Goal: Transaction & Acquisition: Book appointment/travel/reservation

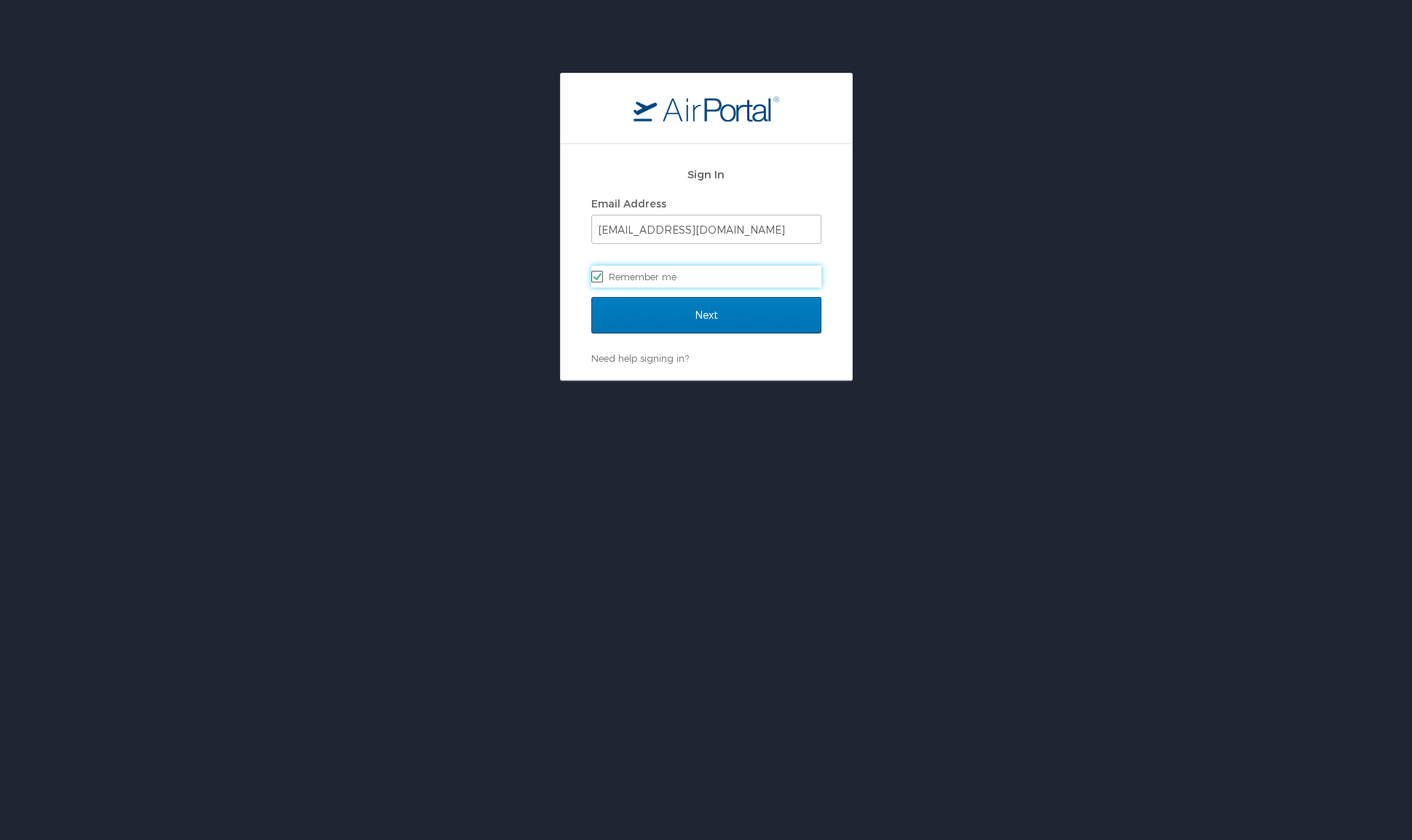
scroll to position [1, 0]
click at [734, 303] on input "Next" at bounding box center [706, 314] width 230 height 36
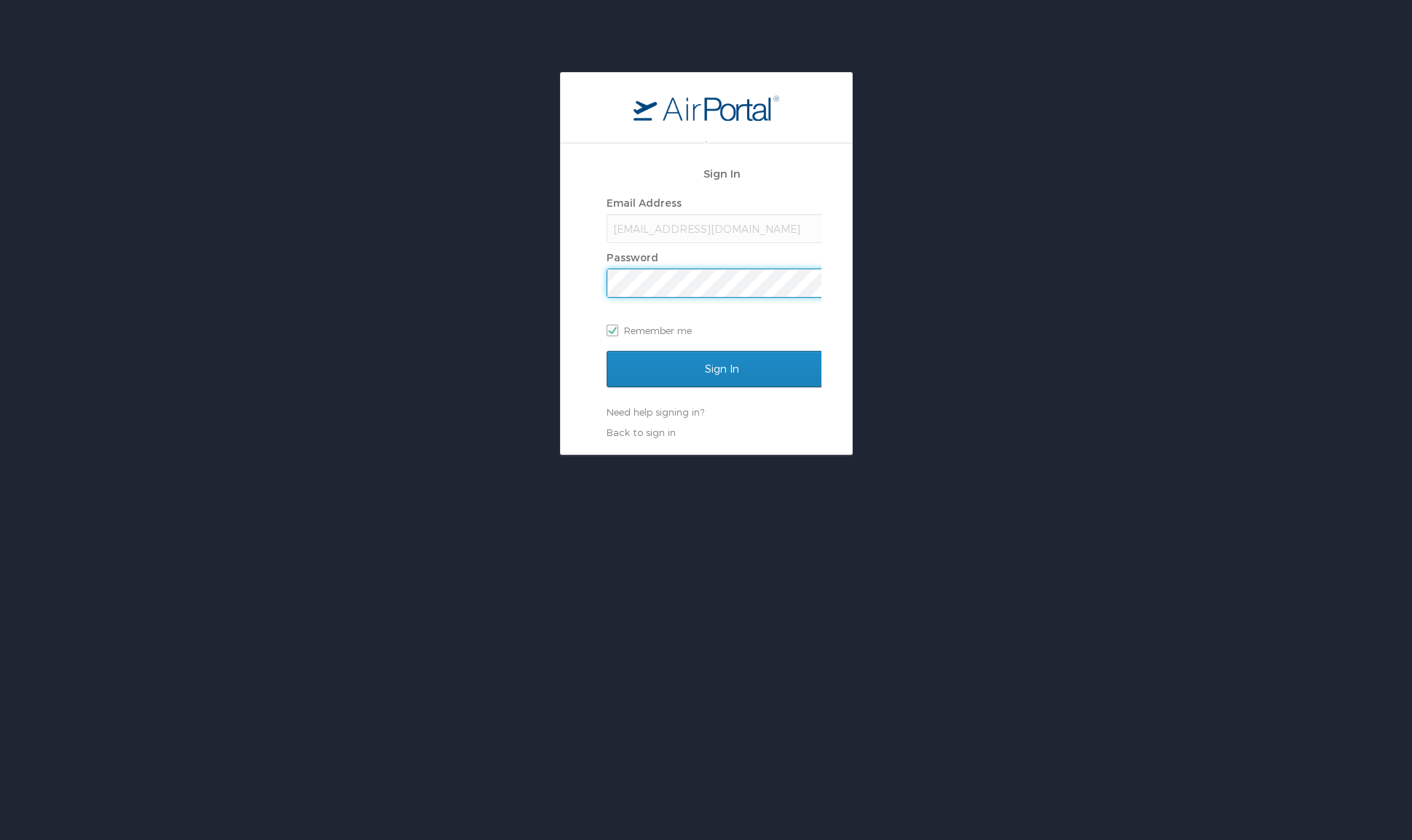
scroll to position [0, 0]
click at [591, 351] on input "Sign In" at bounding box center [706, 369] width 230 height 36
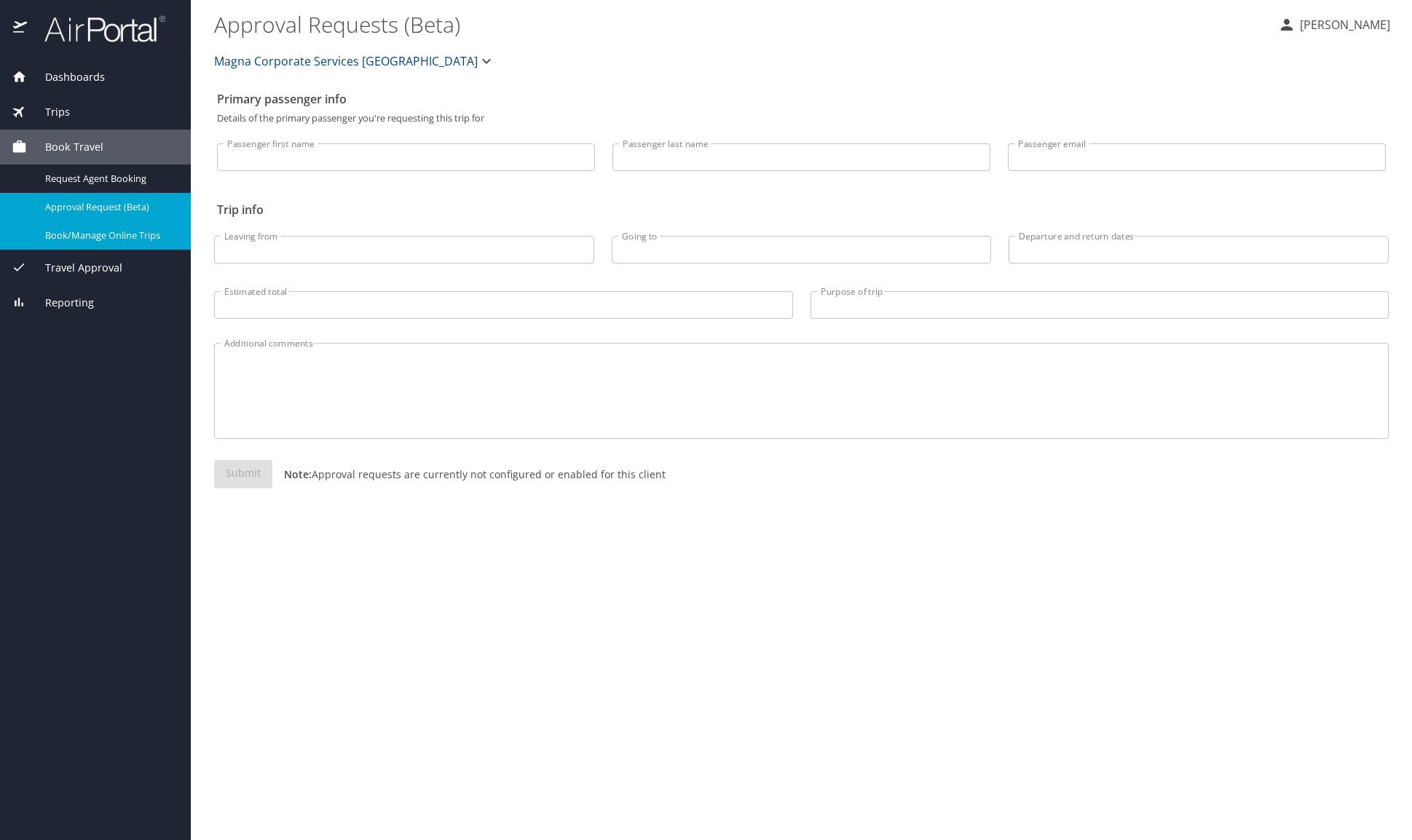
click at [128, 236] on span "Book/Manage Online Trips" at bounding box center [109, 235] width 128 height 14
